Goal: Book appointment/travel/reservation

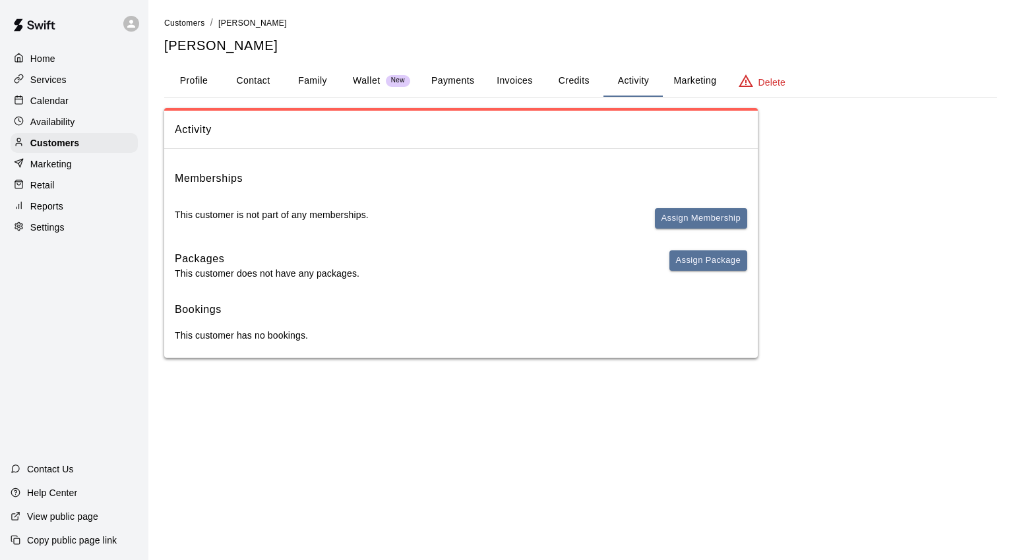
click at [63, 103] on p "Calendar" at bounding box center [49, 100] width 38 height 13
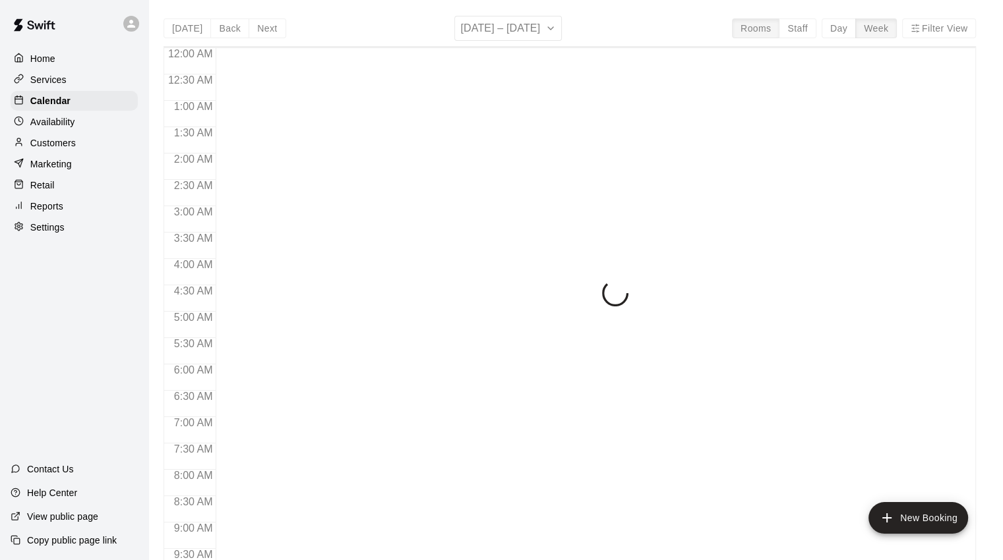
scroll to position [551, 0]
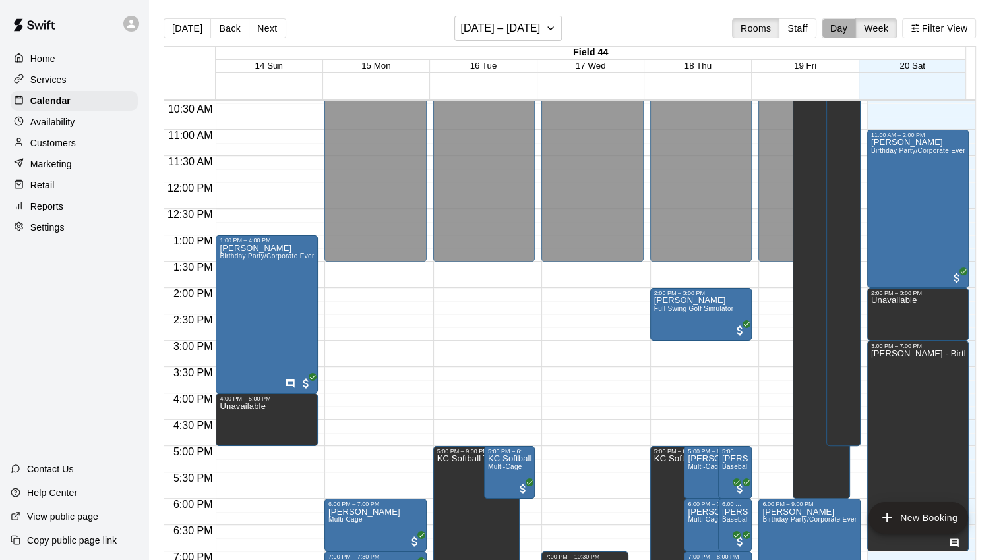
click at [839, 32] on button "Day" at bounding box center [839, 28] width 34 height 20
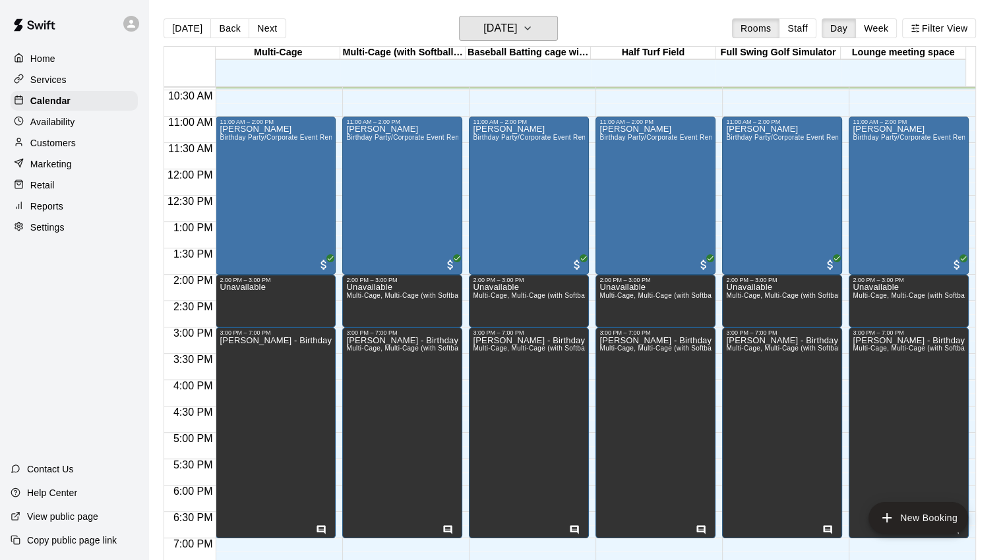
click at [558, 27] on button "[DATE]" at bounding box center [508, 28] width 99 height 25
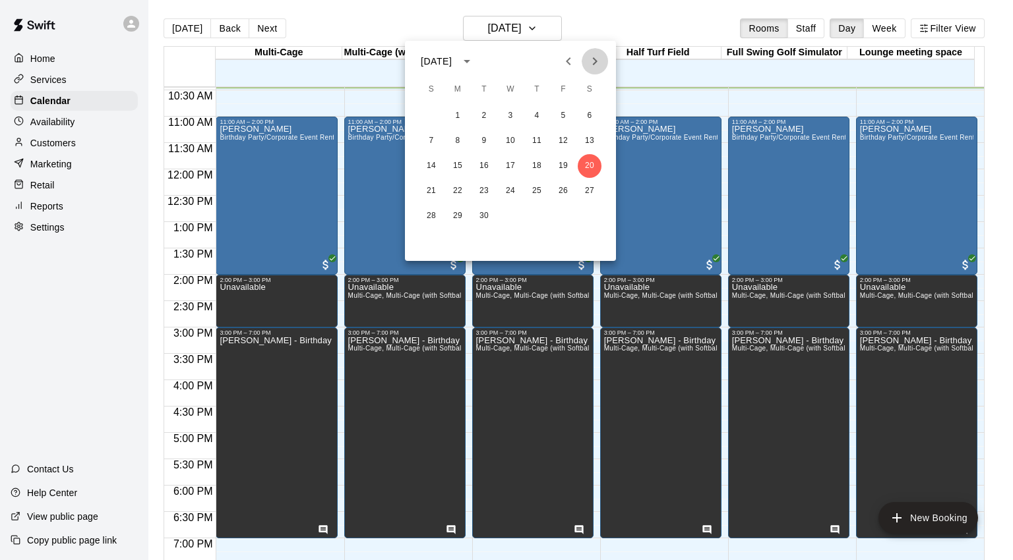
click at [599, 62] on icon "Next month" at bounding box center [595, 61] width 16 height 16
click at [592, 135] on button "11" at bounding box center [590, 141] width 24 height 24
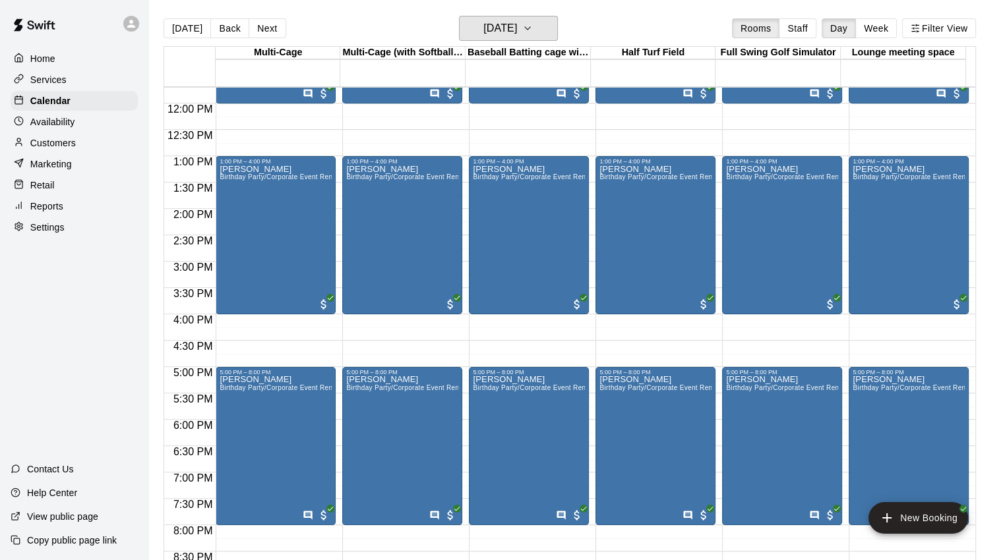
scroll to position [485, 0]
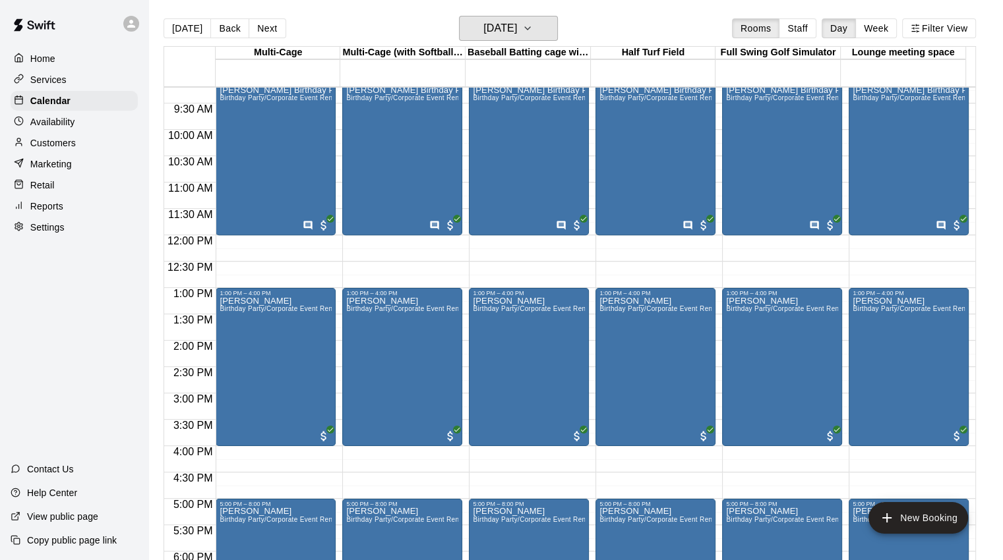
click at [533, 32] on icon "button" at bounding box center [527, 28] width 11 height 16
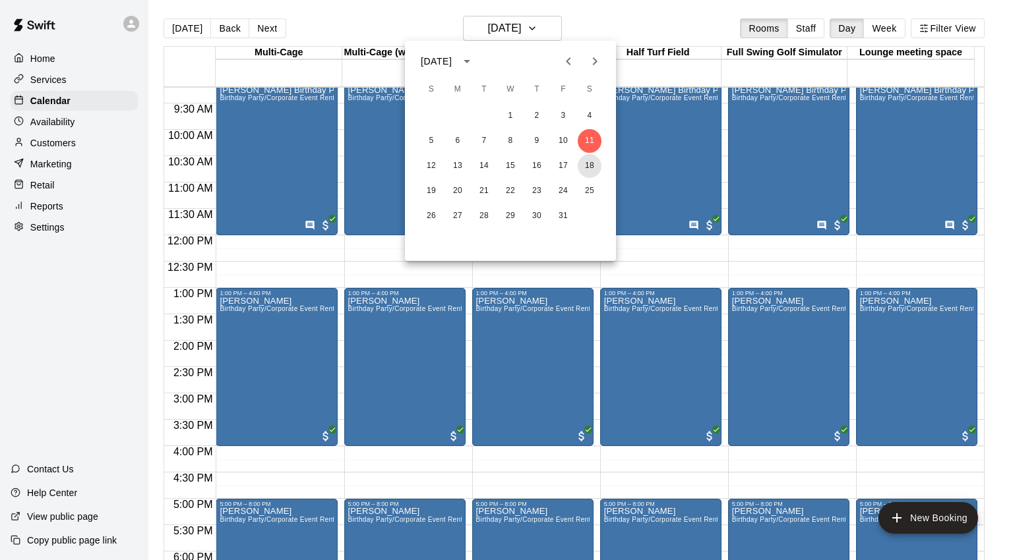
click at [593, 167] on button "18" at bounding box center [590, 166] width 24 height 24
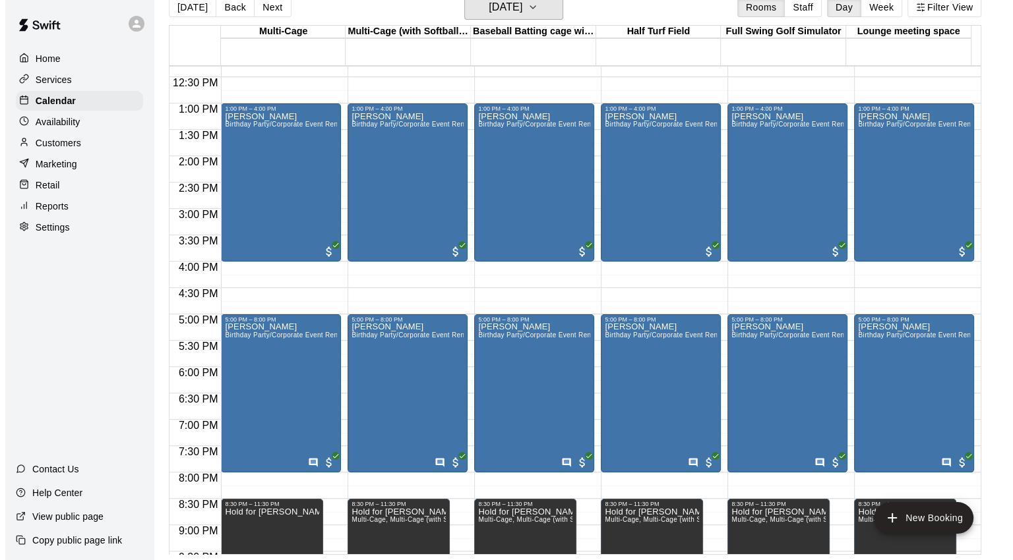
scroll to position [564, 0]
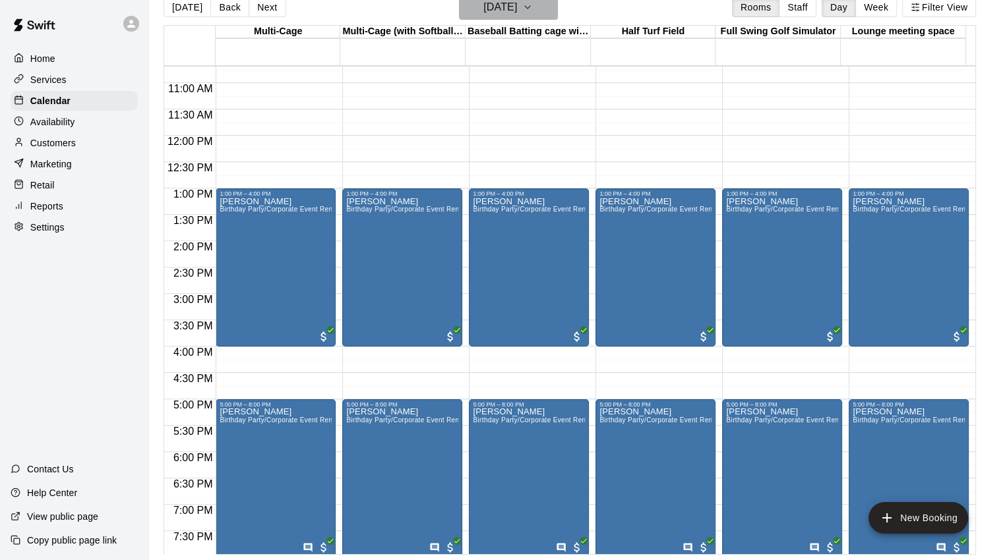
click at [533, 13] on icon "button" at bounding box center [527, 7] width 11 height 16
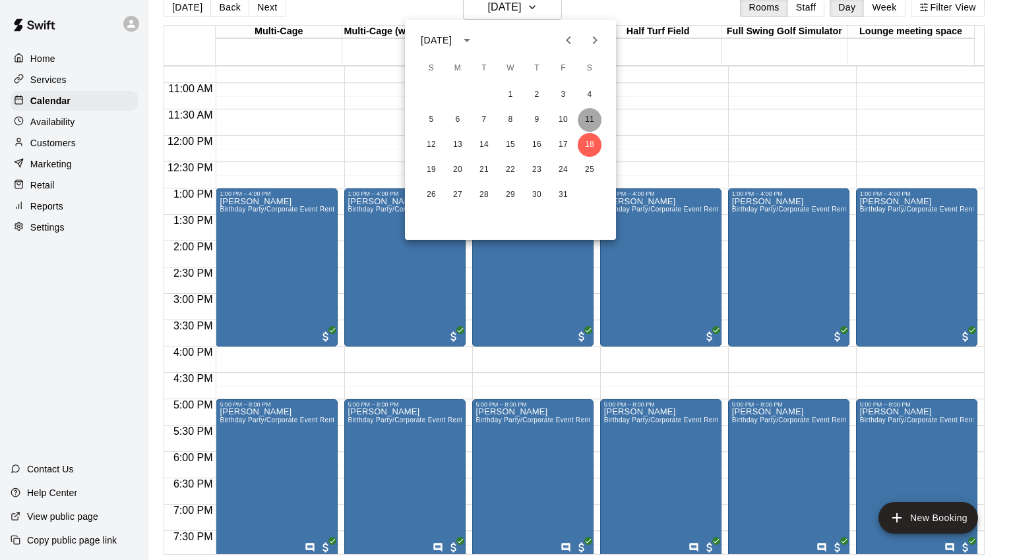
click at [591, 121] on button "11" at bounding box center [590, 120] width 24 height 24
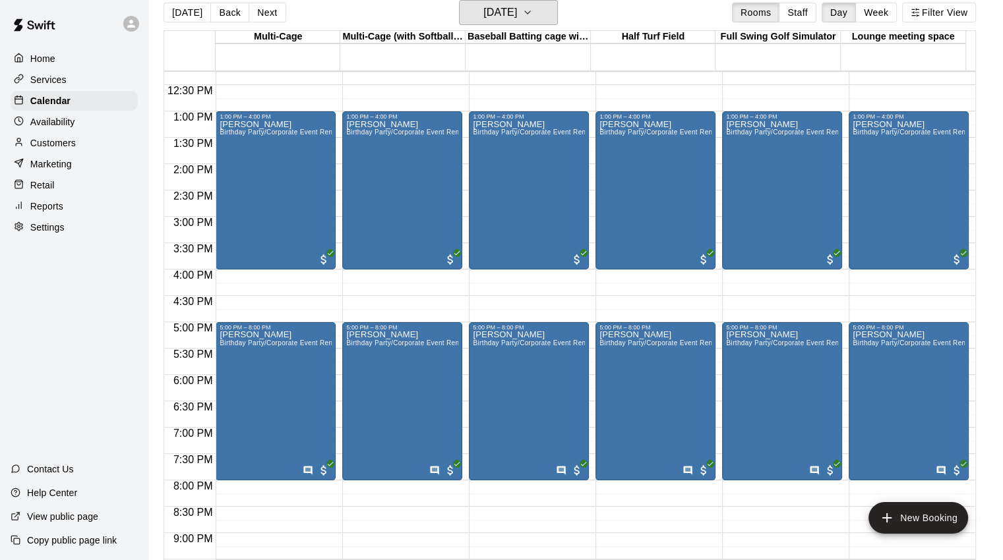
scroll to position [778, 0]
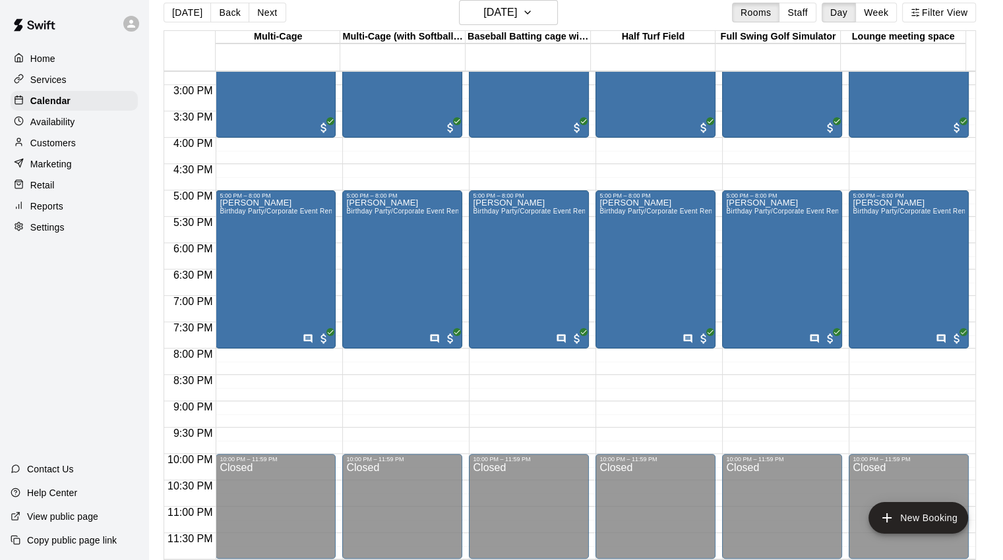
drag, startPoint x: 272, startPoint y: 324, endPoint x: 300, endPoint y: 326, distance: 28.4
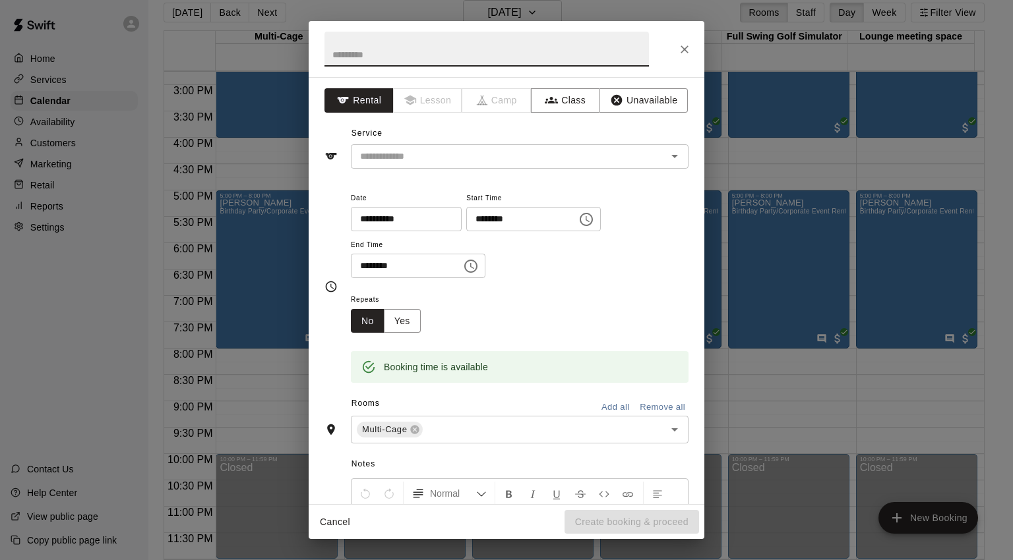
click at [688, 41] on button "Close" at bounding box center [685, 50] width 24 height 24
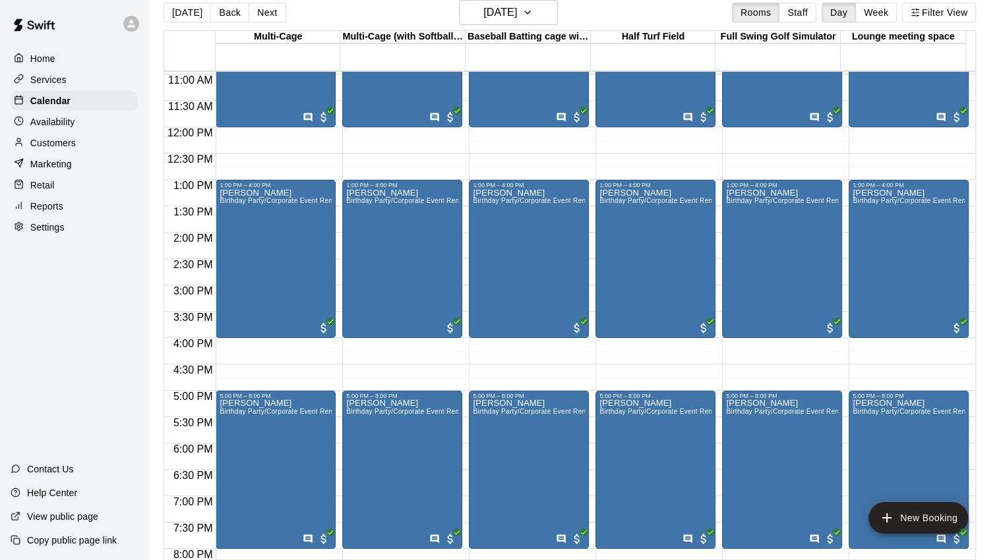
scroll to position [382, 0]
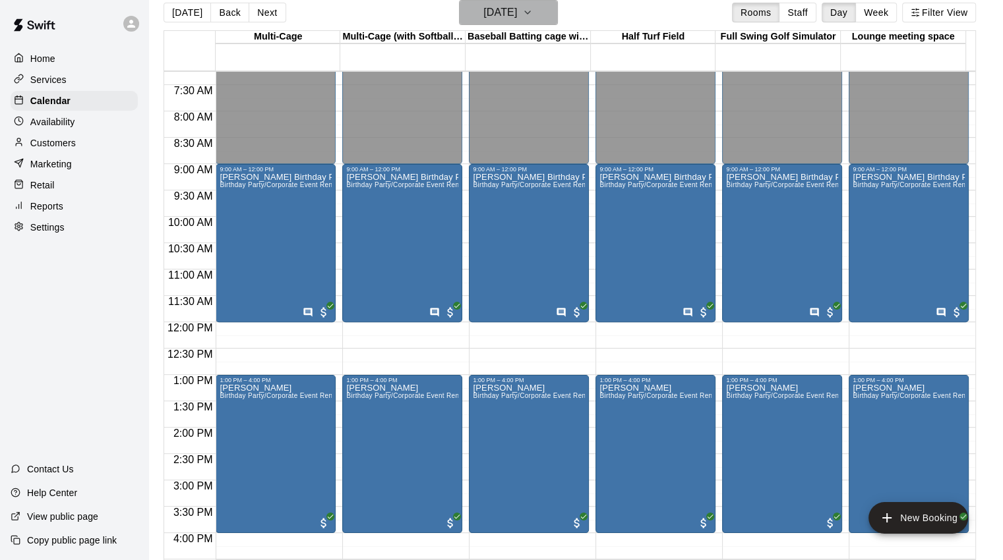
click at [533, 10] on icon "button" at bounding box center [527, 13] width 11 height 16
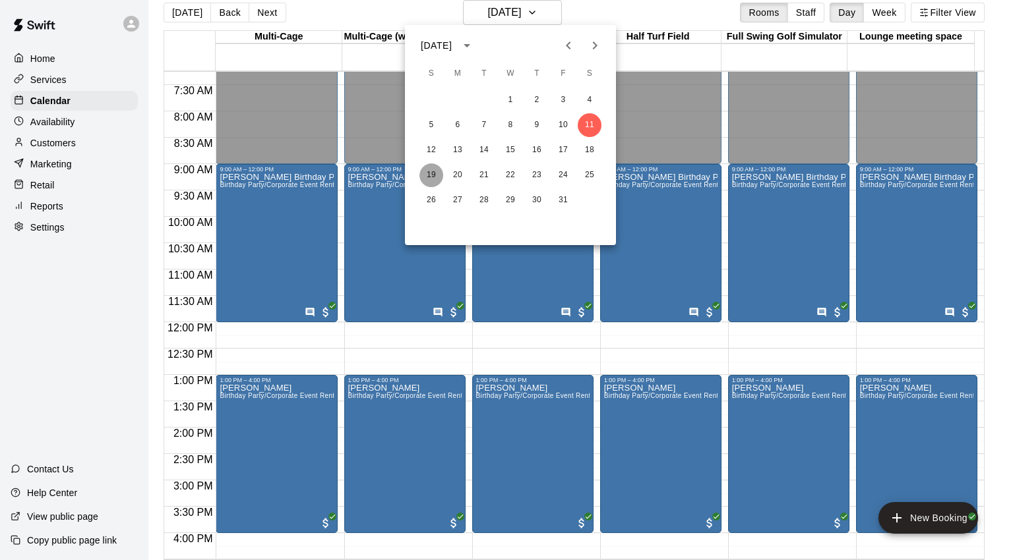
click at [429, 171] on button "19" at bounding box center [431, 176] width 24 height 24
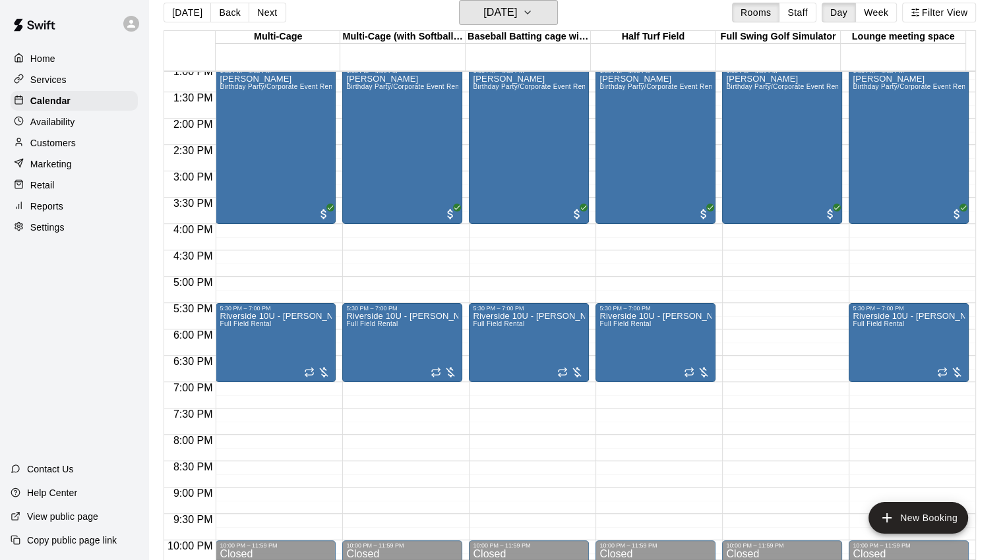
scroll to position [778, 0]
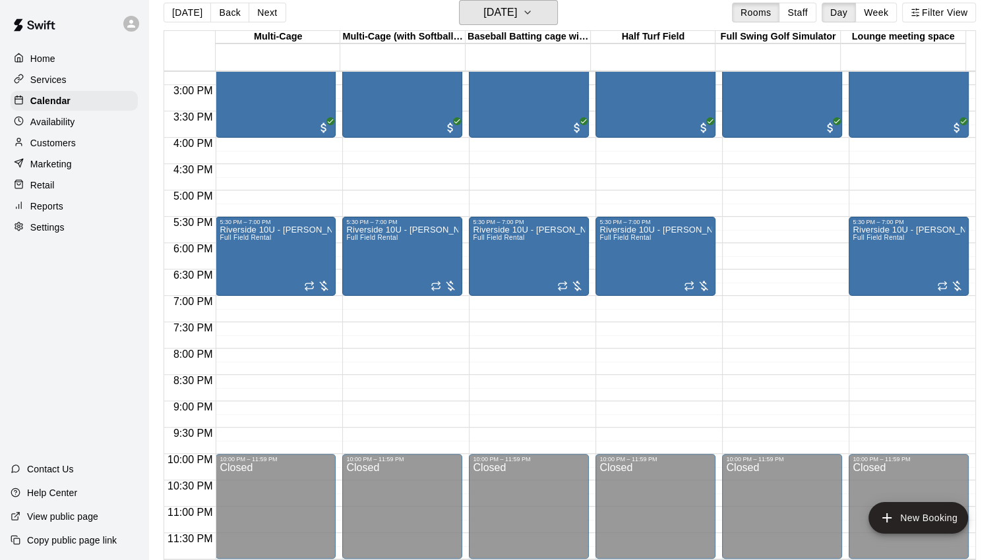
click at [533, 10] on icon "button" at bounding box center [527, 13] width 11 height 16
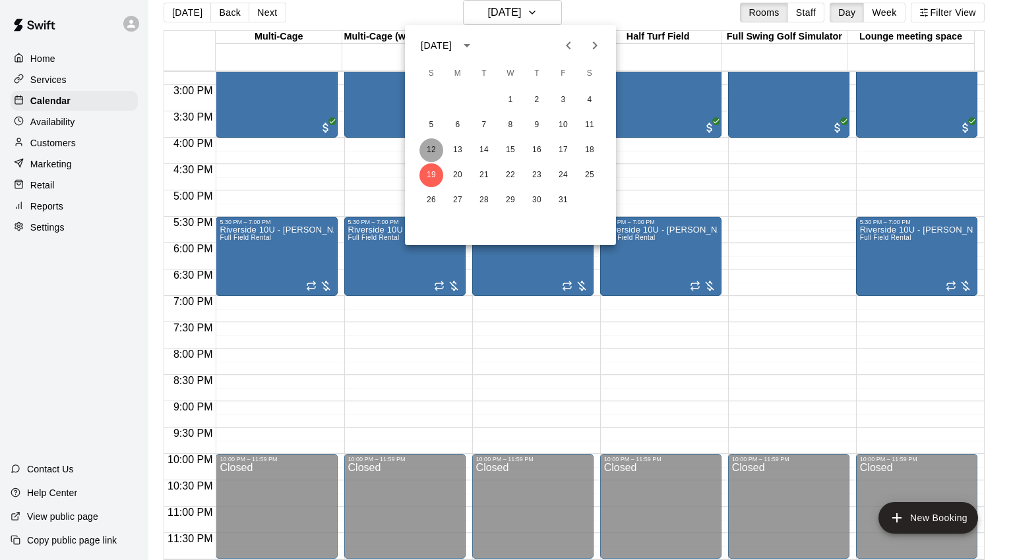
click at [436, 144] on button "12" at bounding box center [431, 150] width 24 height 24
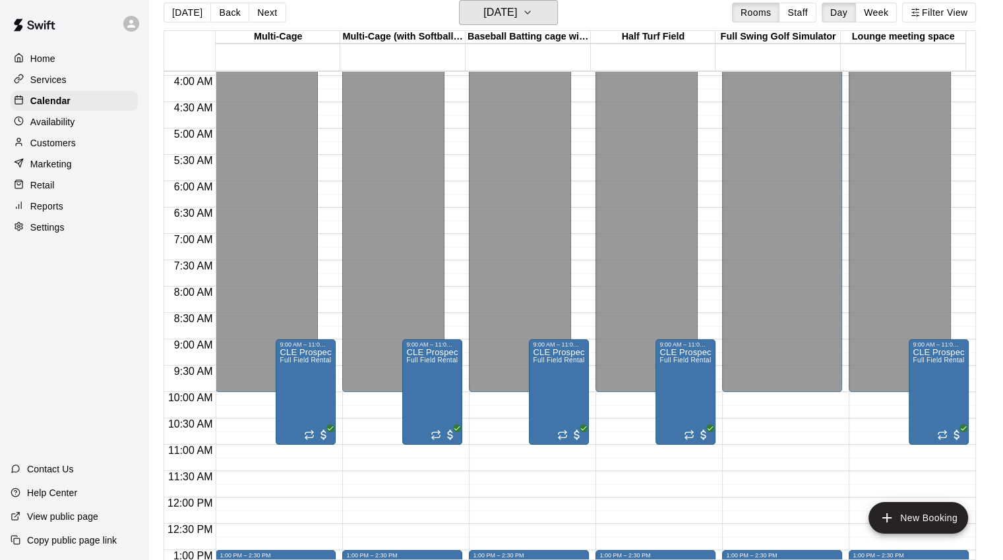
scroll to position [185, 0]
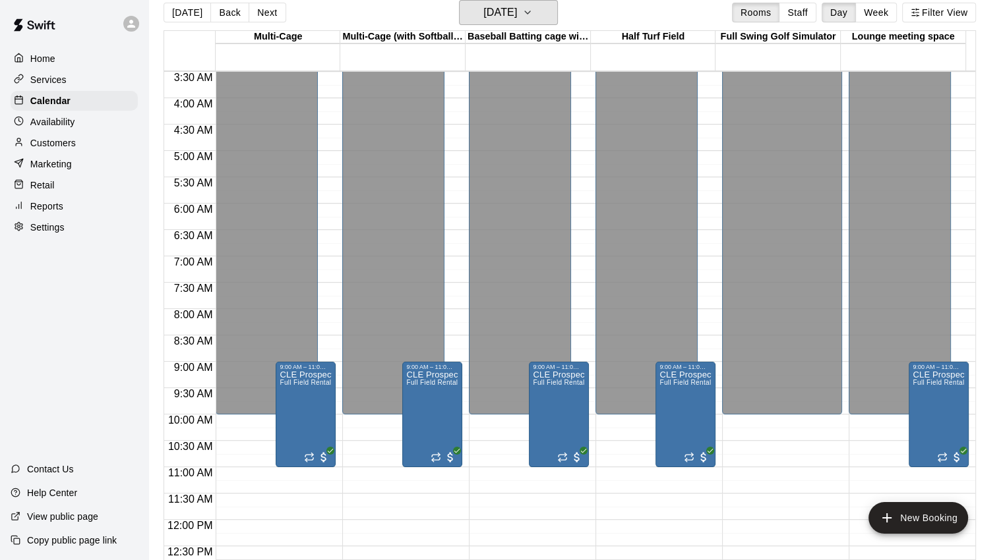
click at [530, 13] on icon "button" at bounding box center [527, 12] width 5 height 3
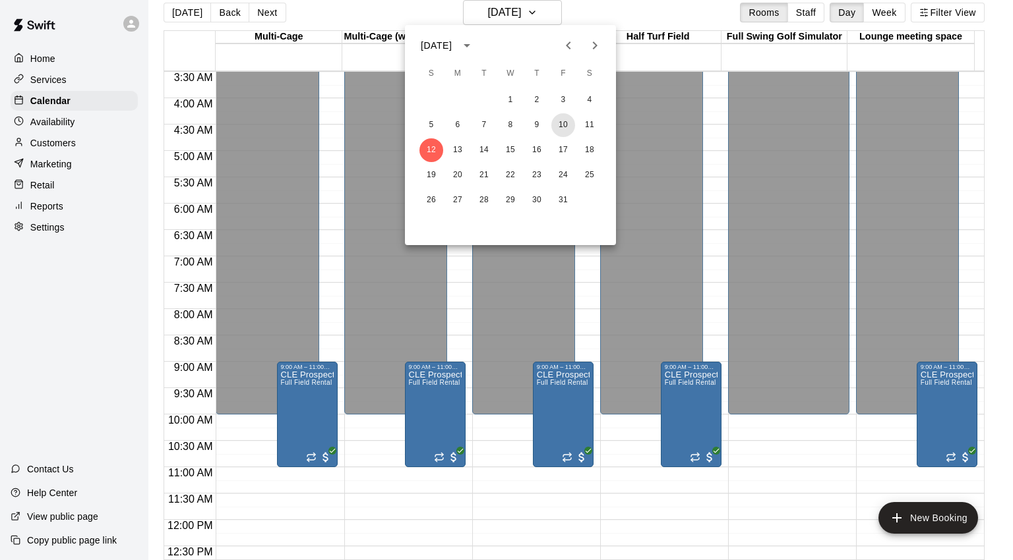
click at [570, 125] on button "10" at bounding box center [563, 125] width 24 height 24
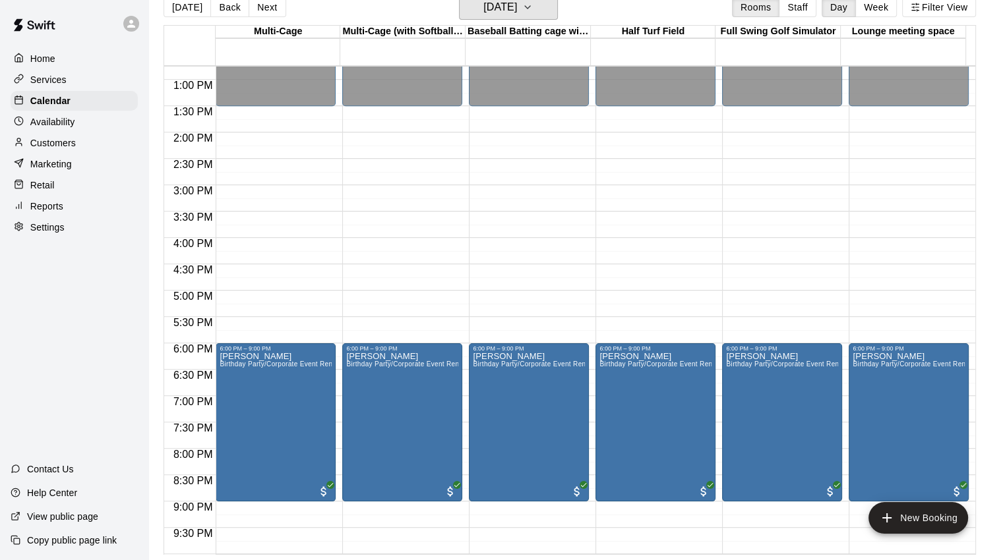
scroll to position [646, 0]
